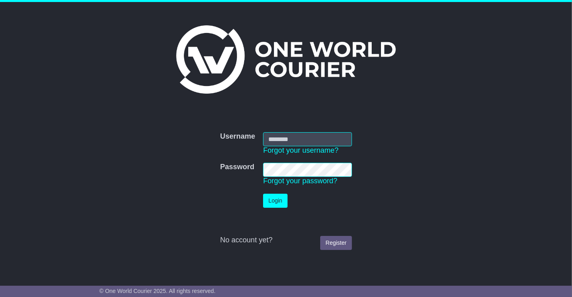
type input "**********"
click at [275, 200] on button "Login" at bounding box center [275, 201] width 24 height 14
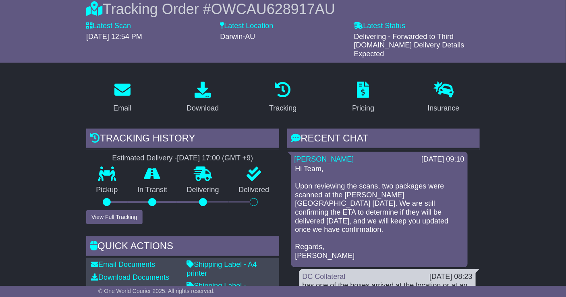
scroll to position [109, 0]
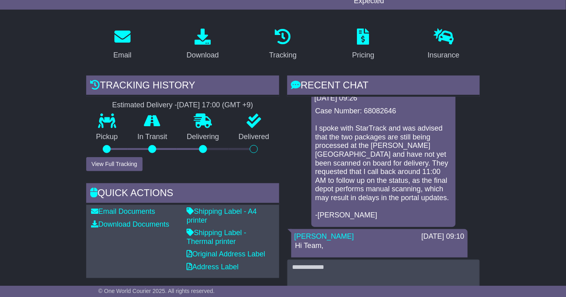
scroll to position [8, 0]
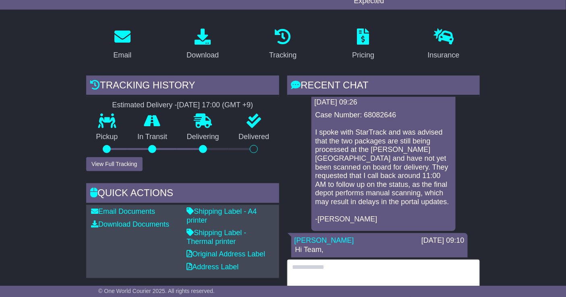
click at [383, 260] on textarea at bounding box center [383, 277] width 192 height 35
click at [310, 260] on textarea "To enrich screen reader interactions, please activate Accessibility in Grammarl…" at bounding box center [383, 277] width 192 height 35
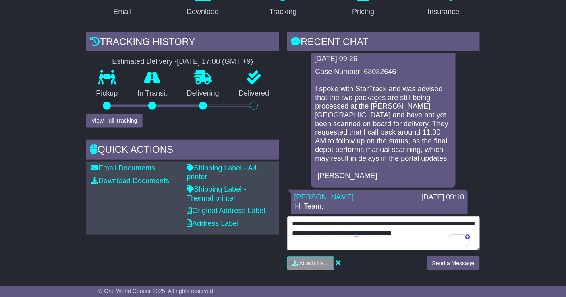
scroll to position [0, 0]
type textarea "**********"
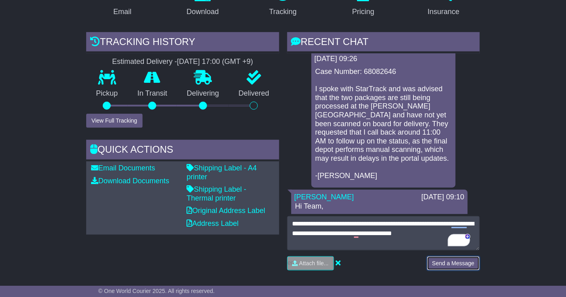
click at [439, 257] on button "Send a Message" at bounding box center [453, 264] width 53 height 14
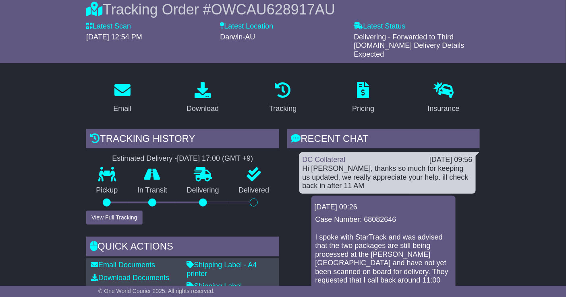
scroll to position [76, 0]
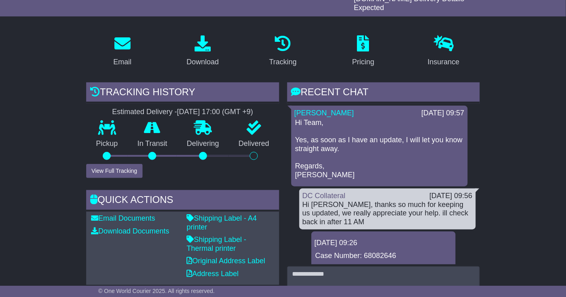
scroll to position [134, 0]
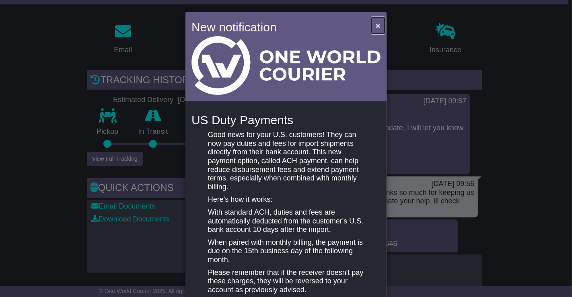
click at [380, 24] on button "×" at bounding box center [378, 25] width 13 height 17
click at [376, 25] on span "×" at bounding box center [378, 25] width 5 height 9
